Goal: Task Accomplishment & Management: Use online tool/utility

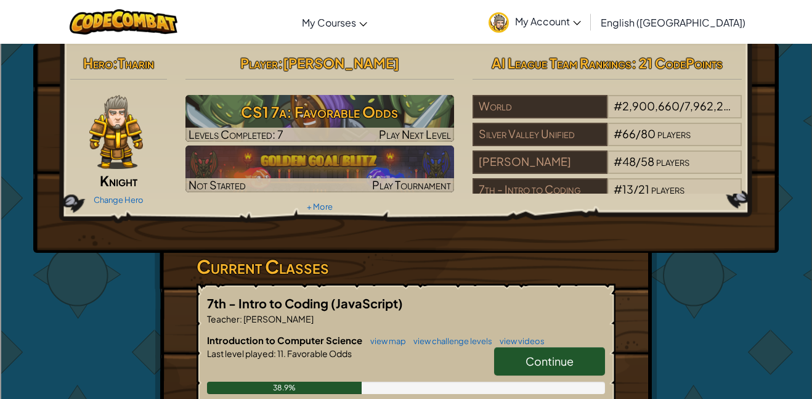
click at [408, 221] on div "Hero : [PERSON_NAME] Change Hero Player : [PERSON_NAME] CS1 7a: Favorable Odds …" at bounding box center [406, 148] width 746 height 209
click at [550, 358] on span "Continue" at bounding box center [550, 361] width 48 height 14
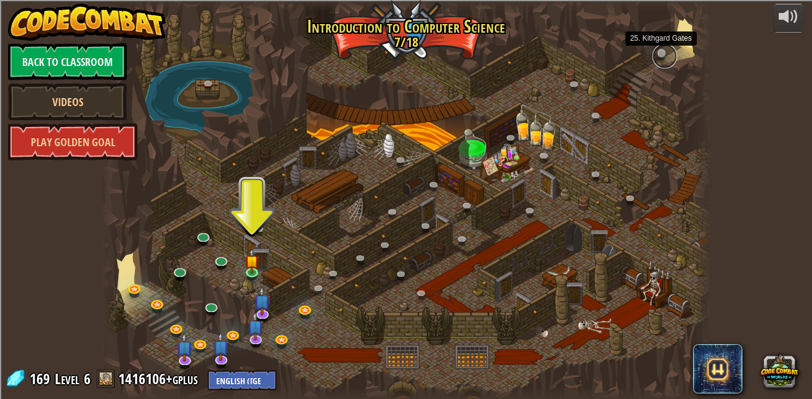
click at [661, 51] on link at bounding box center [665, 56] width 25 height 25
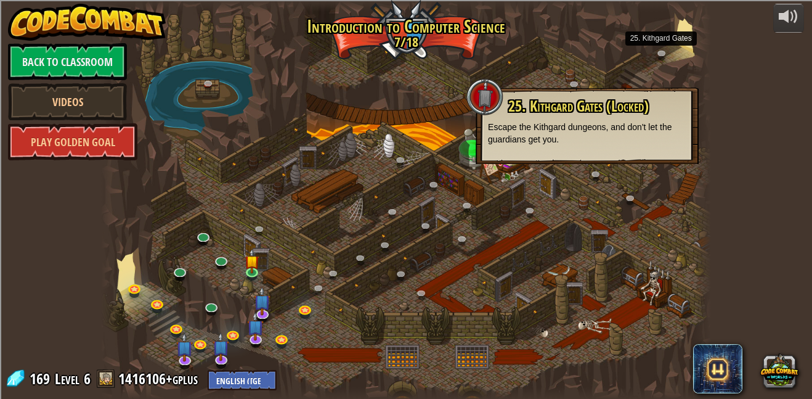
click at [483, 95] on div at bounding box center [485, 96] width 37 height 37
click at [660, 55] on link at bounding box center [665, 56] width 25 height 25
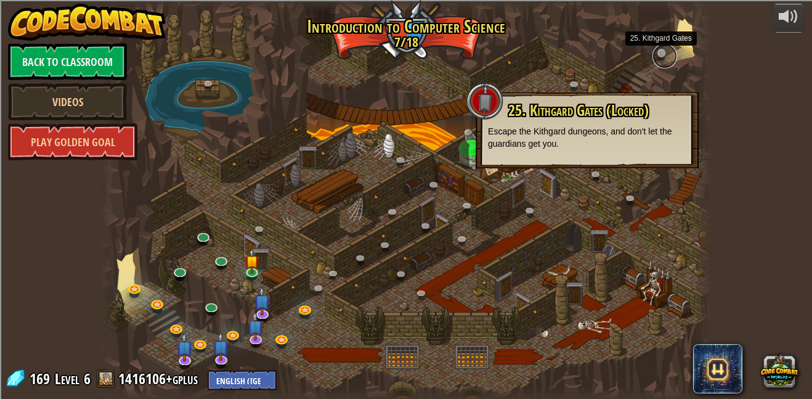
click at [660, 55] on link at bounding box center [665, 56] width 25 height 25
